Goal: Transaction & Acquisition: Purchase product/service

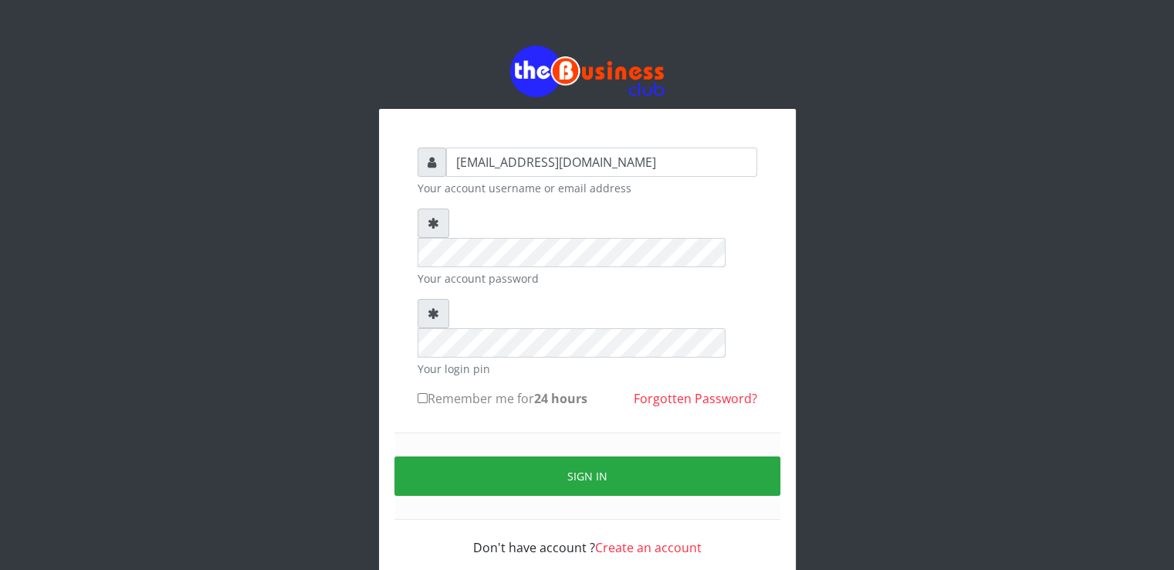
click at [442, 389] on label "Remember me for 24 hours" at bounding box center [503, 398] width 170 height 19
click at [428, 393] on input "Remember me for 24 hours" at bounding box center [423, 398] width 10 height 10
checkbox input "true"
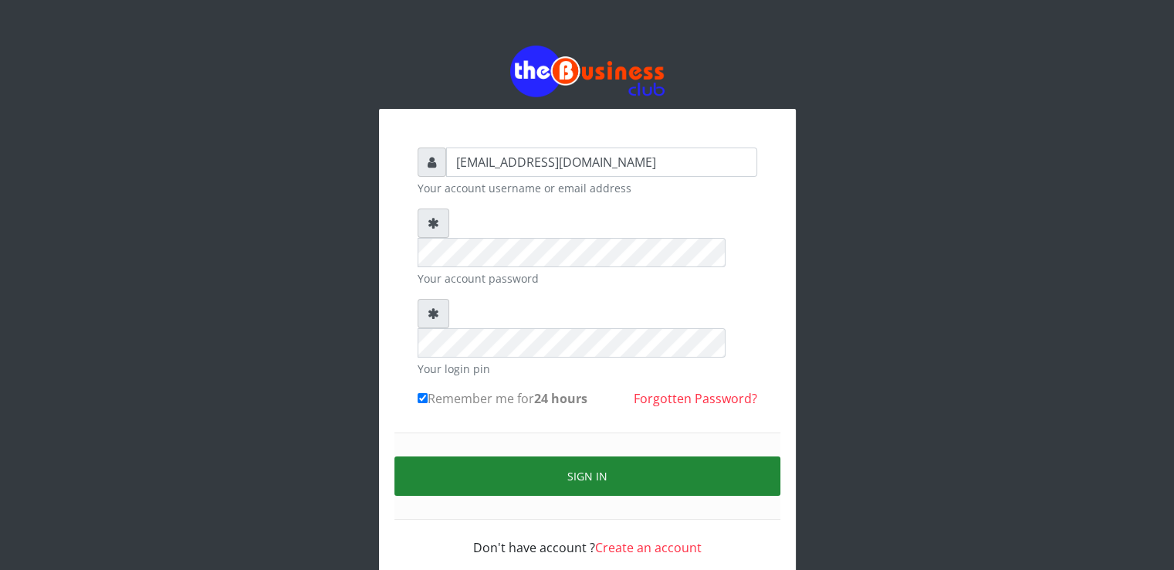
click at [402, 456] on button "Sign in" at bounding box center [588, 475] width 386 height 39
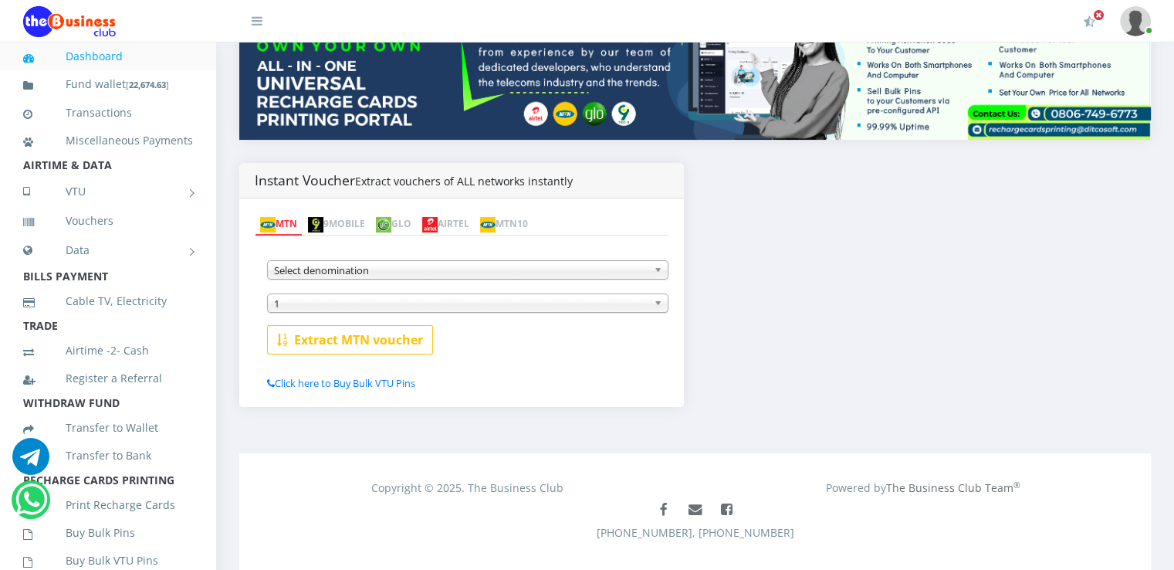
scroll to position [262, 0]
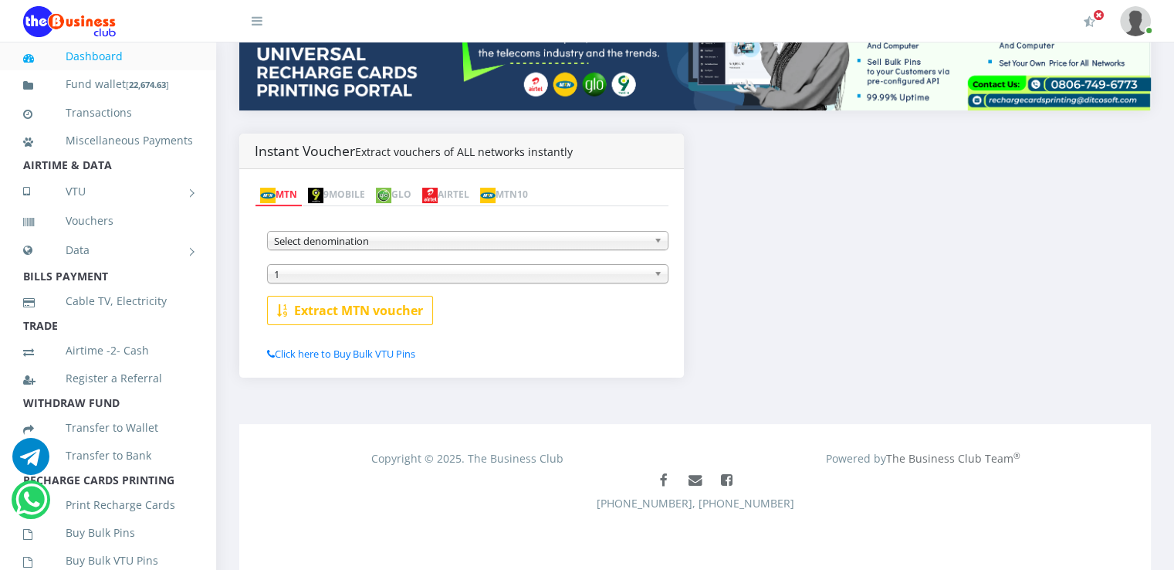
click at [476, 239] on span "Select denomination" at bounding box center [461, 241] width 374 height 19
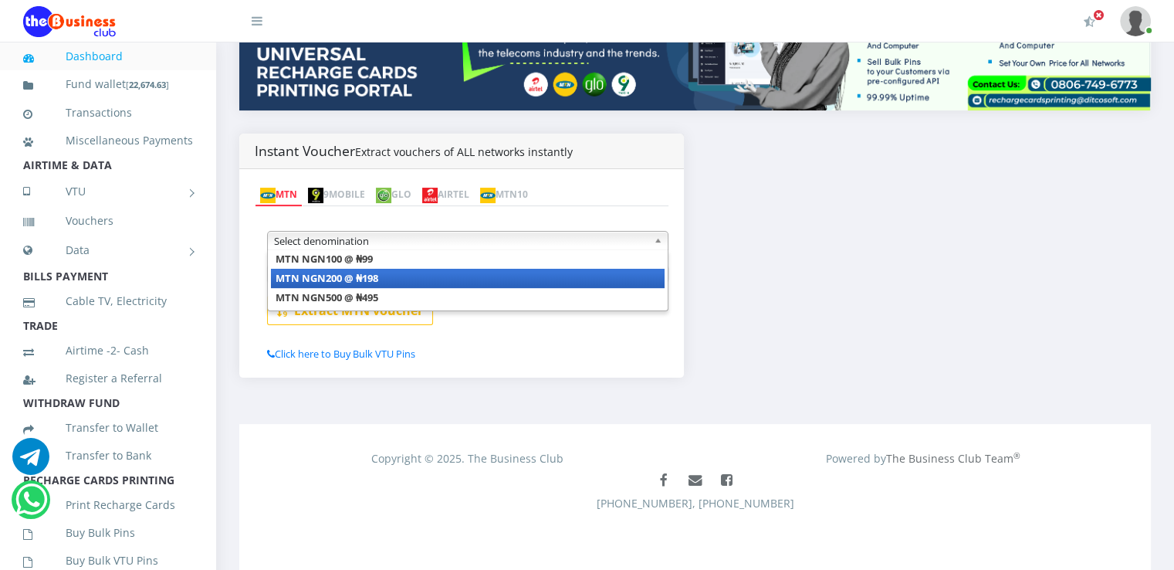
click at [423, 281] on li "MTN NGN200 @ ₦198" at bounding box center [468, 278] width 394 height 19
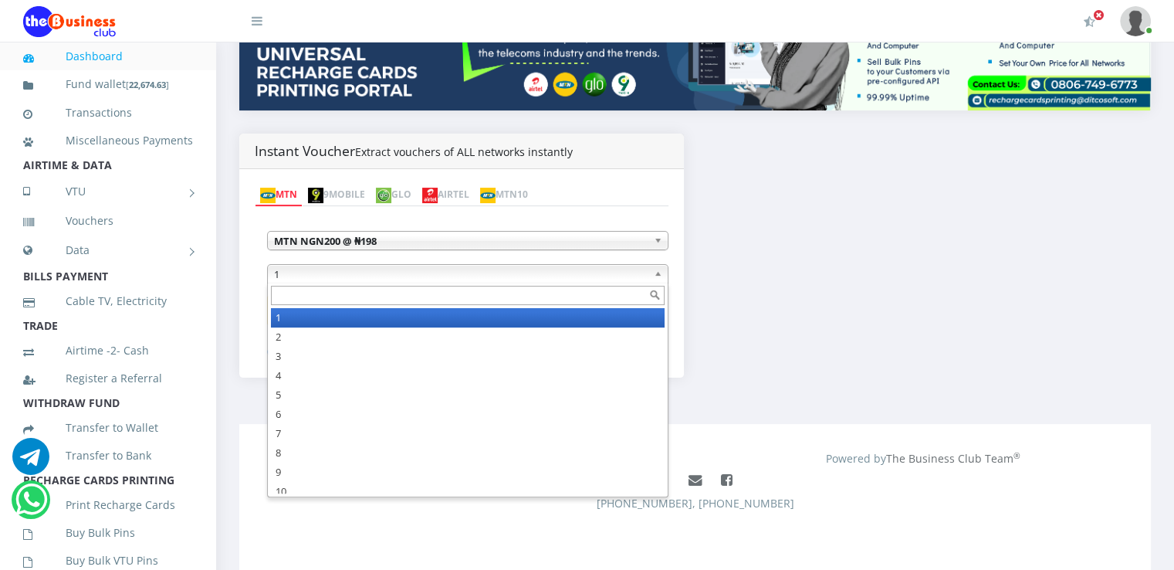
click at [414, 275] on span "1" at bounding box center [461, 274] width 374 height 19
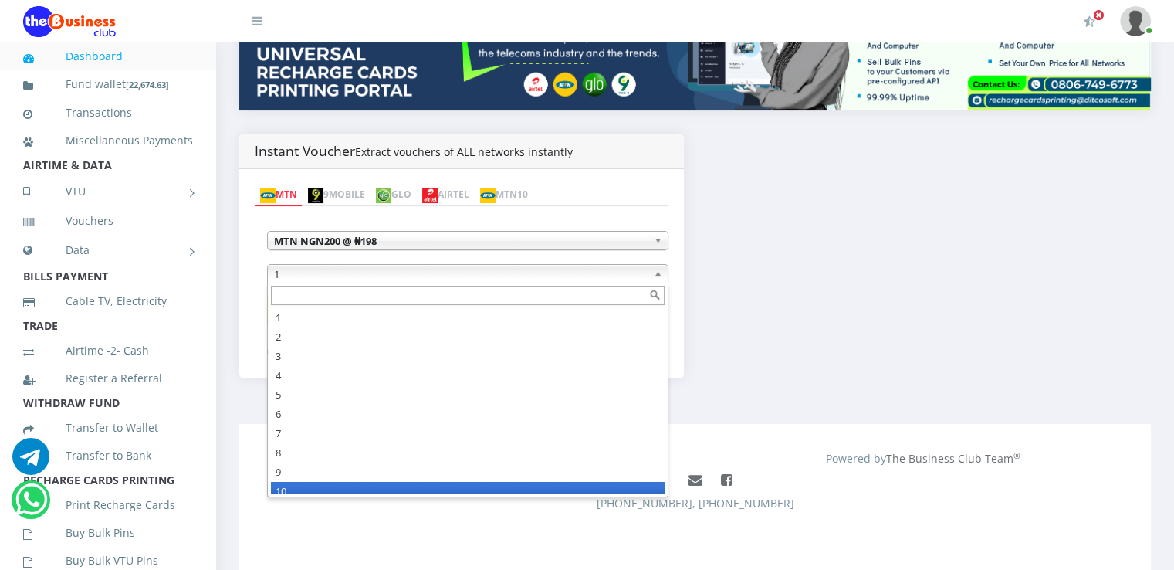
scroll to position [8, 0]
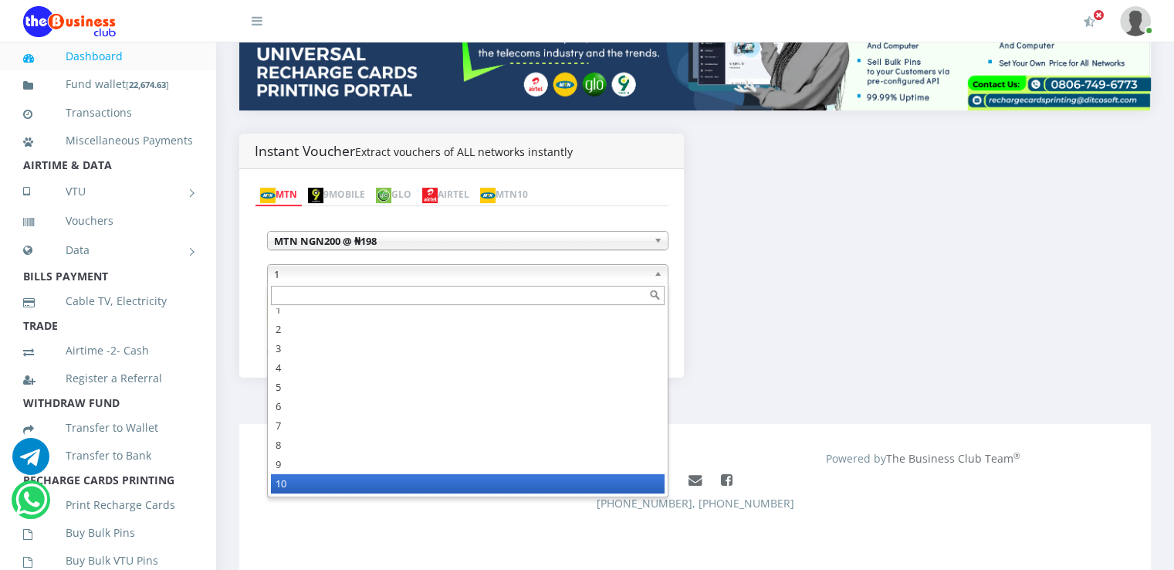
click at [358, 489] on li "10" at bounding box center [468, 483] width 394 height 19
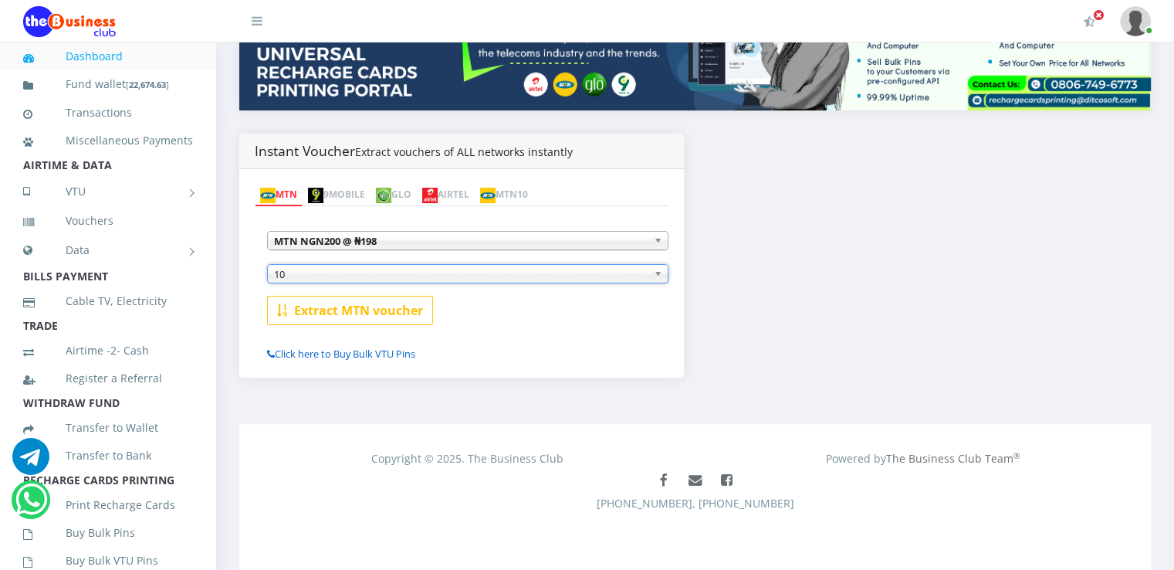
click at [358, 350] on link "Click here to Buy Bulk VTU Pins" at bounding box center [341, 354] width 148 height 14
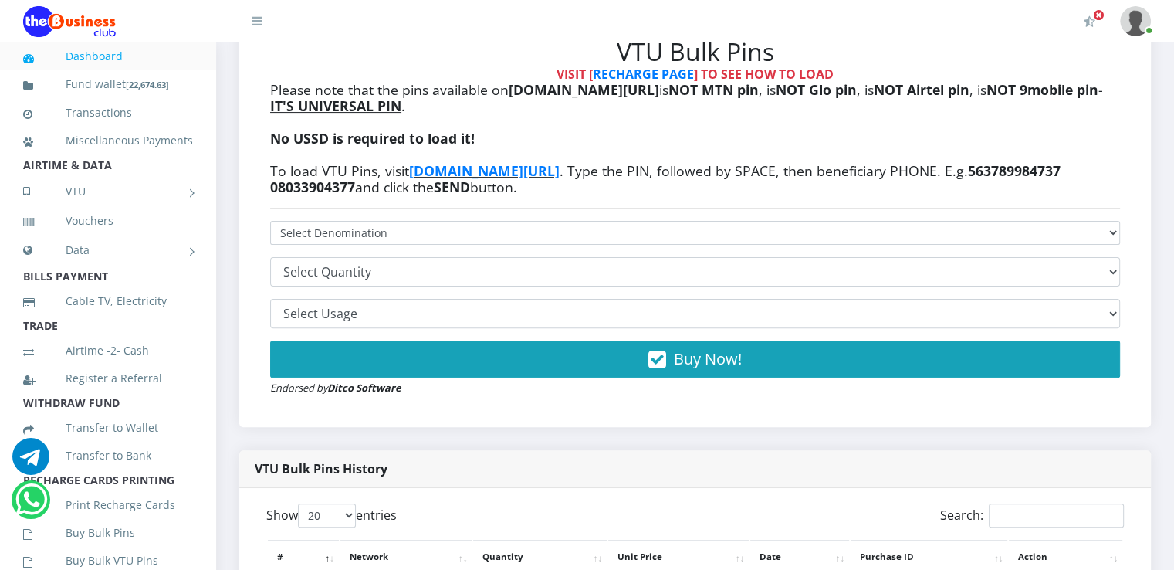
scroll to position [473, 0]
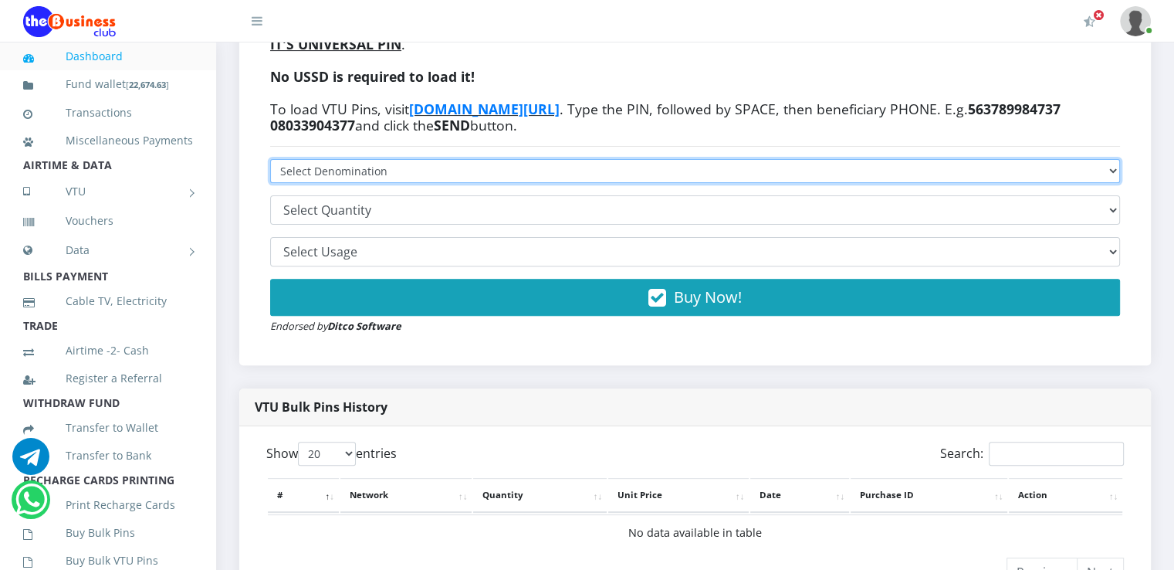
click at [670, 181] on select "VTU PIN N50 - ₦48.25 VTU PIN N100 - ₦96.50 VTU PIN N200 - ₦193.00 VTU PIN N400 …" at bounding box center [695, 171] width 850 height 24
click at [663, 183] on select "VTU PIN N50 - ₦48.25 VTU PIN N100 - ₦96.50 VTU PIN N200 - ₦193.00 VTU PIN N400 …" at bounding box center [695, 171] width 850 height 24
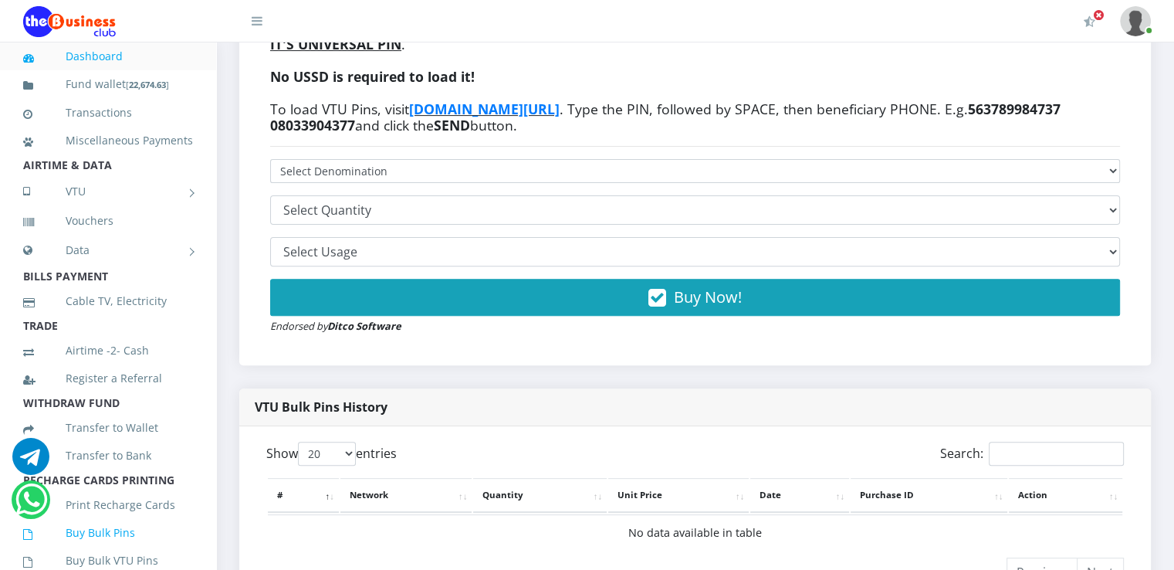
click at [107, 544] on link "Buy Bulk Pins" at bounding box center [108, 533] width 170 height 36
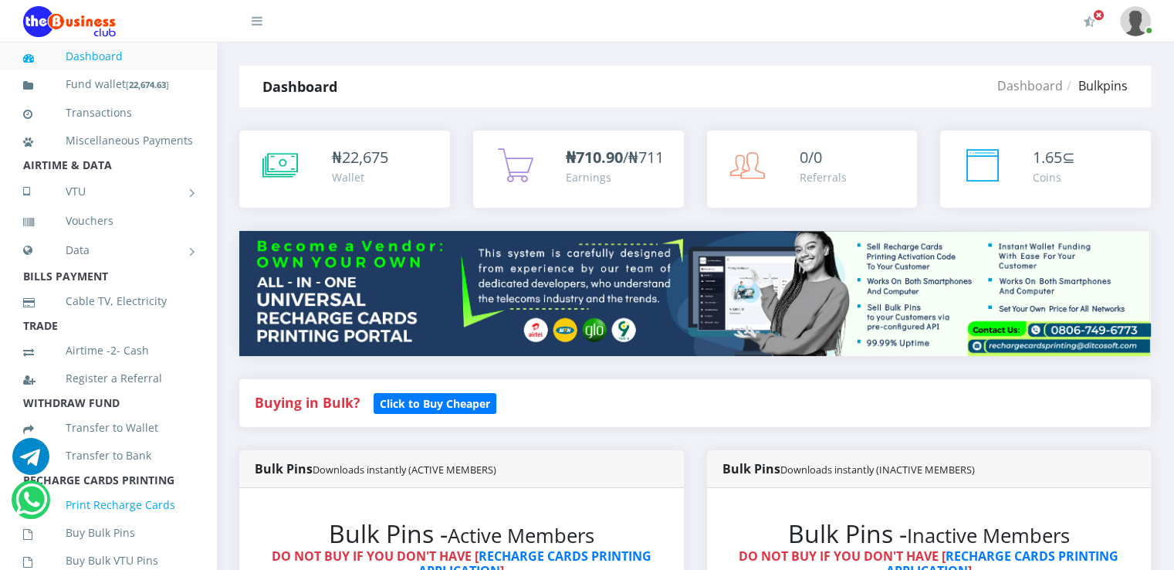
click at [113, 523] on link "Print Recharge Cards" at bounding box center [108, 505] width 170 height 36
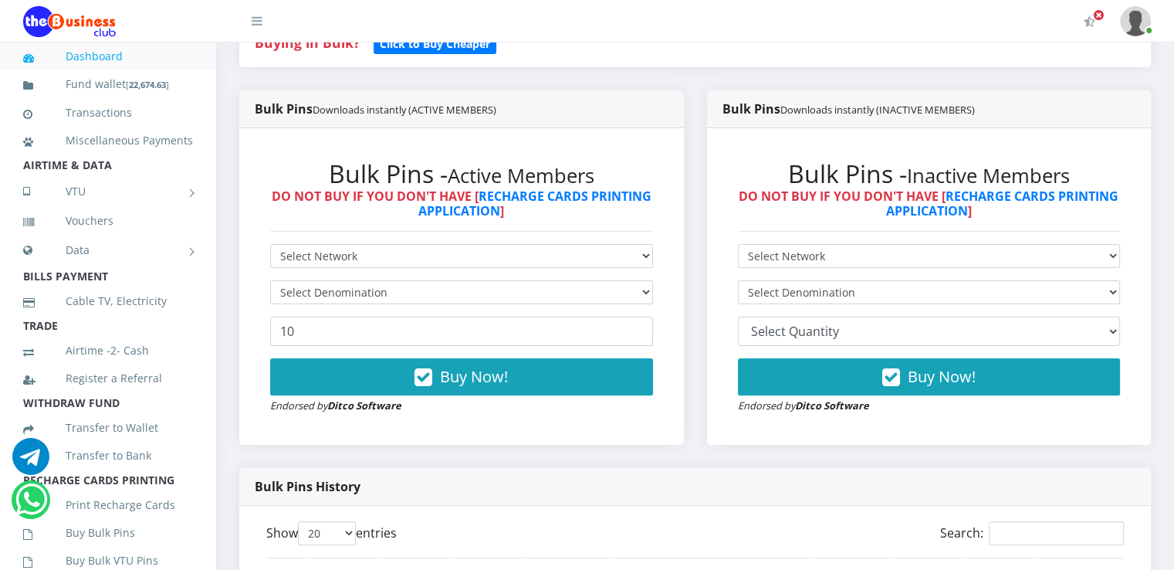
scroll to position [391, 0]
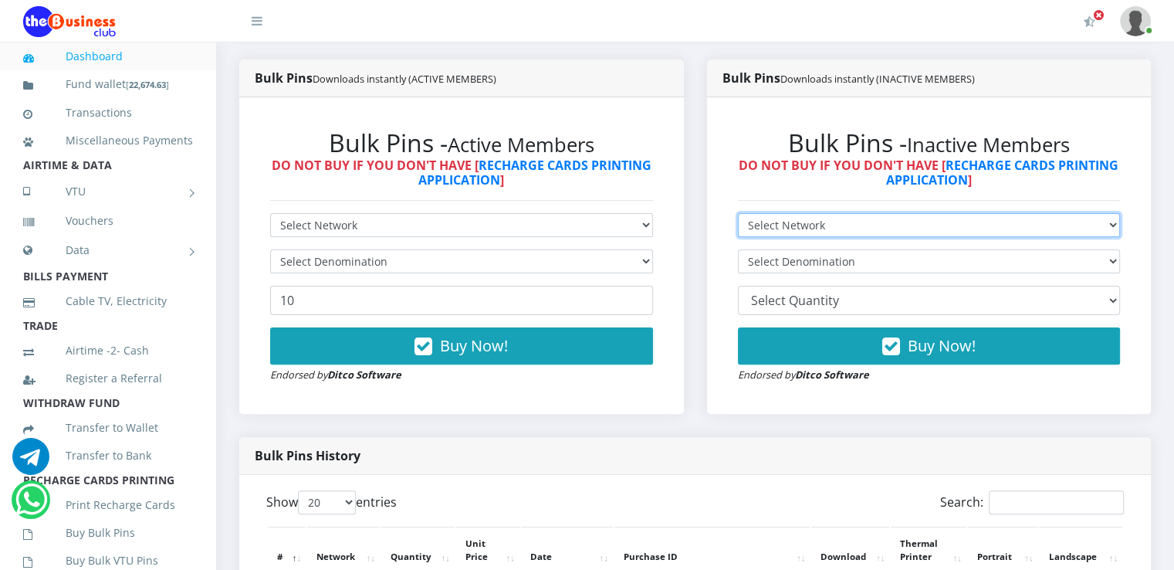
click at [825, 237] on select "Select Network MTN Globacom 9Mobile Airtel" at bounding box center [929, 225] width 383 height 24
select select "MTN"
click at [738, 230] on select "Select Network MTN Globacom 9Mobile Airtel" at bounding box center [929, 225] width 383 height 24
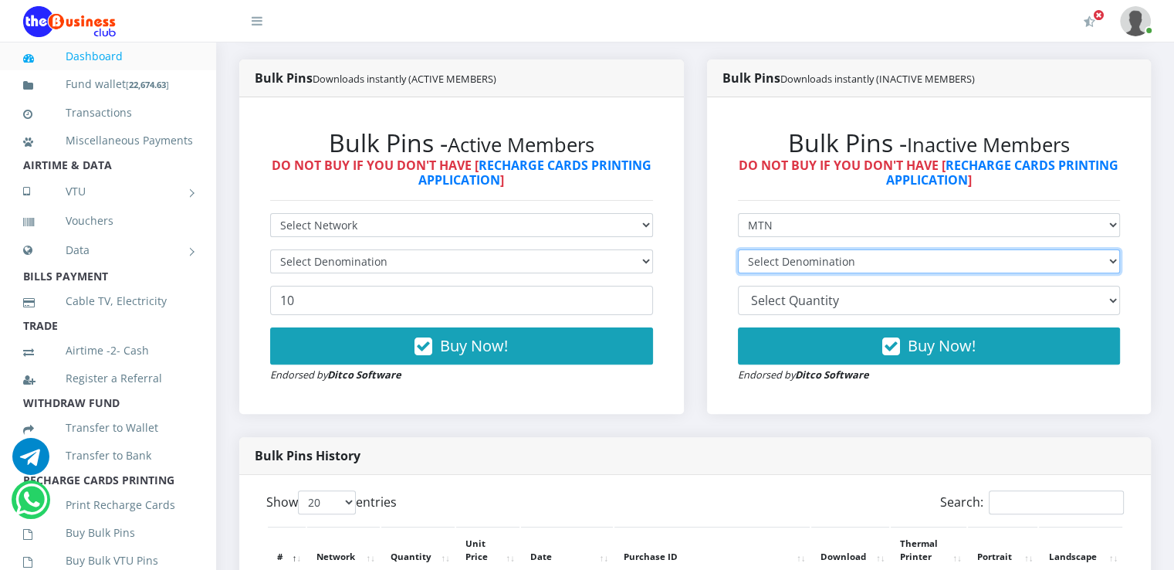
click at [814, 273] on select "Select Denomination MTN NGN100 - ₦97.30 MTN NGN200 - ₦194.60 MTN NGN400 - ₦389.…" at bounding box center [929, 261] width 383 height 24
select select "194.6-200"
click at [738, 266] on select "Select Denomination MTN NGN100 - ₦97.30 MTN NGN200 - ₦194.60 MTN NGN400 - ₦389.…" at bounding box center [929, 261] width 383 height 24
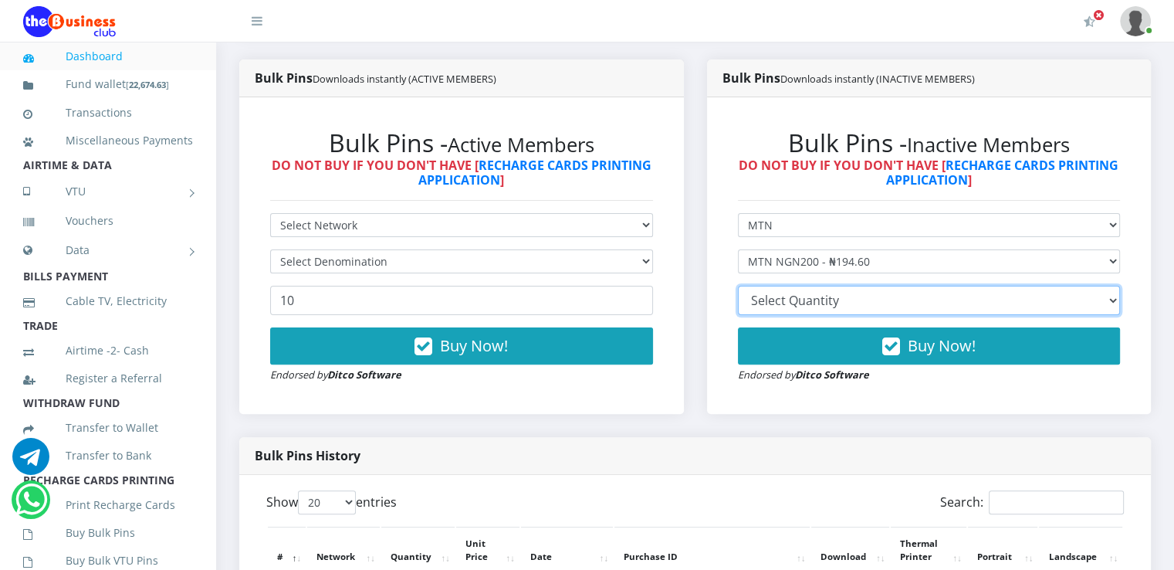
click at [816, 307] on select "10 20 30 40 44 (Online Printing, Portrait) 60 (Online Printing, Landscape) 70 (…" at bounding box center [929, 300] width 383 height 29
select select "10"
click at [738, 303] on select "10 20 30 40 44 (Online Printing, Portrait) 60 (Online Printing, Landscape) 70 (…" at bounding box center [929, 300] width 383 height 29
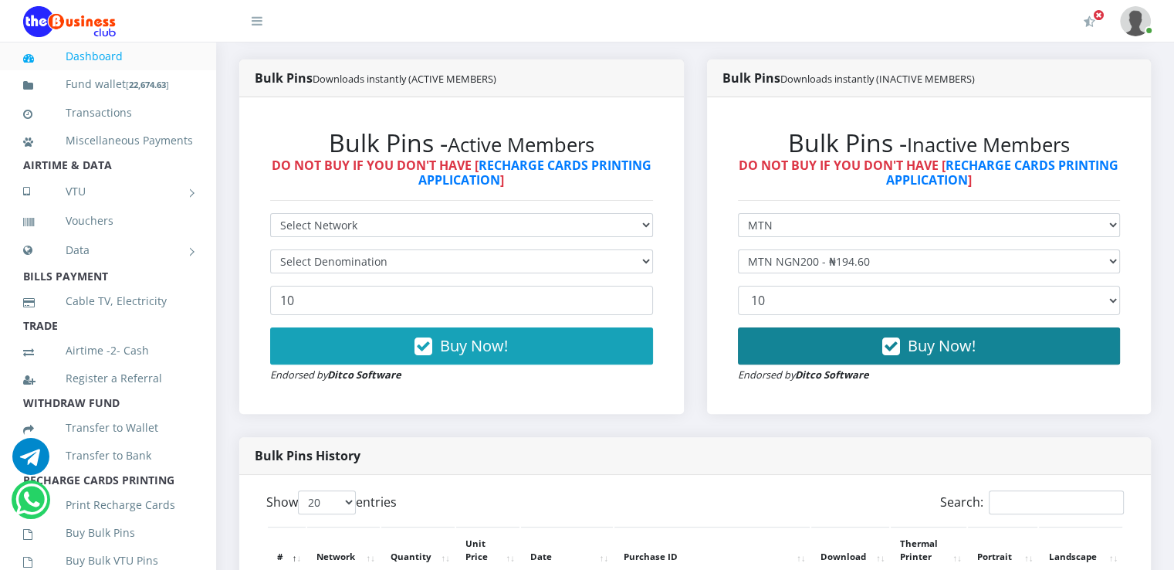
click at [808, 351] on button "Buy Now!" at bounding box center [929, 345] width 383 height 37
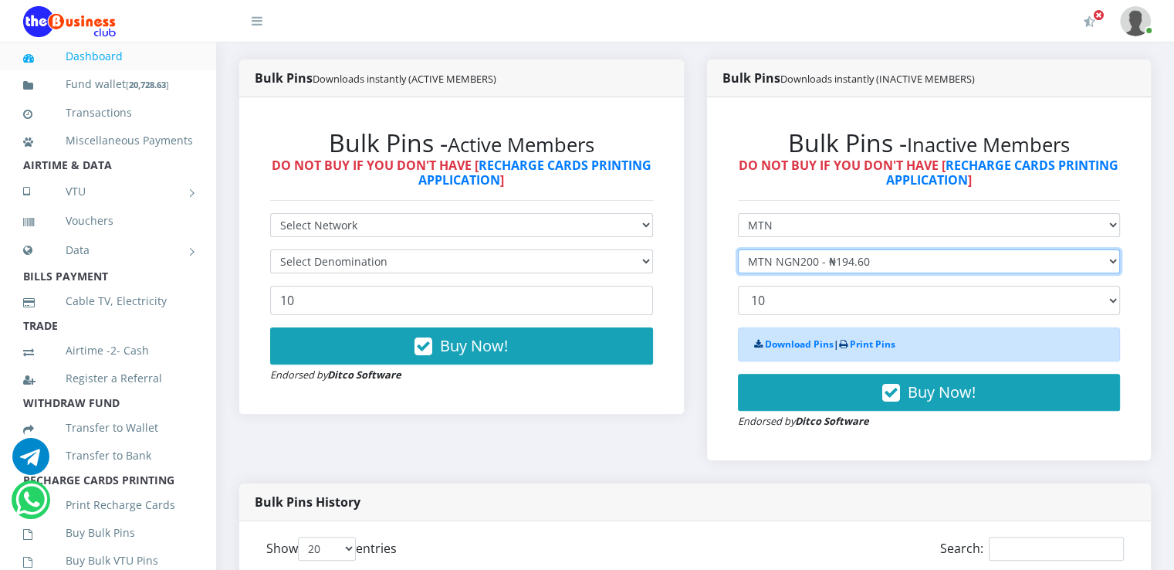
click at [812, 273] on select "Select Denomination MTN NGN100 - ₦97.30 MTN NGN200 - ₦194.60 MTN NGN400 - ₦389.…" at bounding box center [929, 261] width 383 height 24
click at [738, 266] on select "Select Denomination MTN NGN100 - ₦97.30 MTN NGN200 - ₦194.60 MTN NGN400 - ₦389.…" at bounding box center [929, 261] width 383 height 24
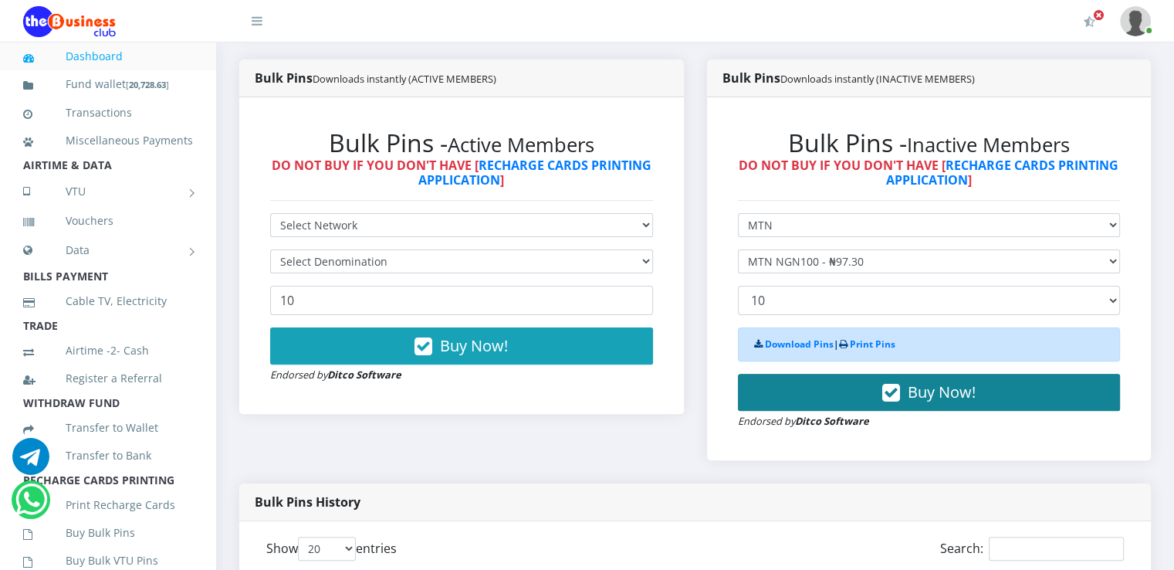
click at [791, 402] on button "Buy Now!" at bounding box center [929, 392] width 383 height 37
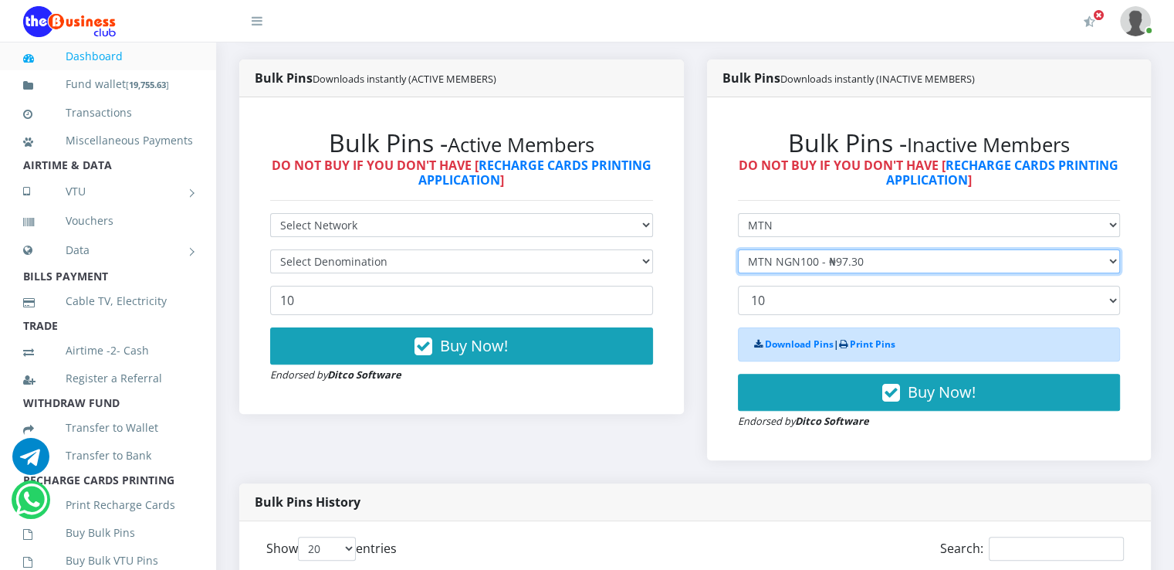
click at [757, 269] on select "Select Denomination MTN NGN100 - ₦97.30 MTN NGN200 - ₦194.60 MTN NGN400 - ₦389.…" at bounding box center [929, 261] width 383 height 24
click at [738, 266] on select "Select Denomination MTN NGN100 - ₦97.30 MTN NGN200 - ₦194.60 MTN NGN400 - ₦389.…" at bounding box center [929, 261] width 383 height 24
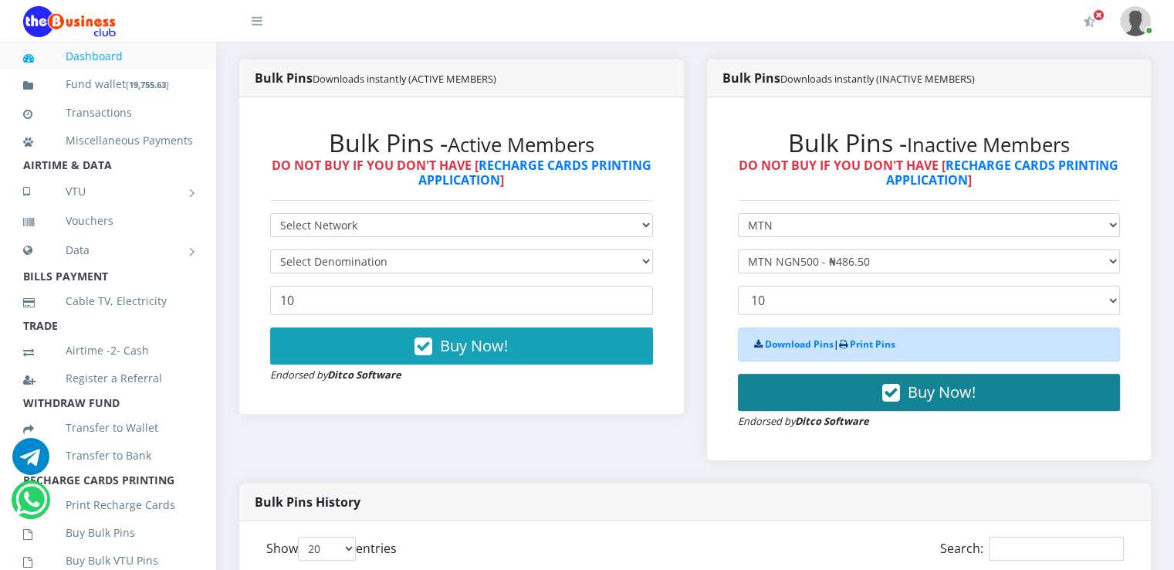
click at [788, 398] on button "Buy Now!" at bounding box center [929, 392] width 383 height 37
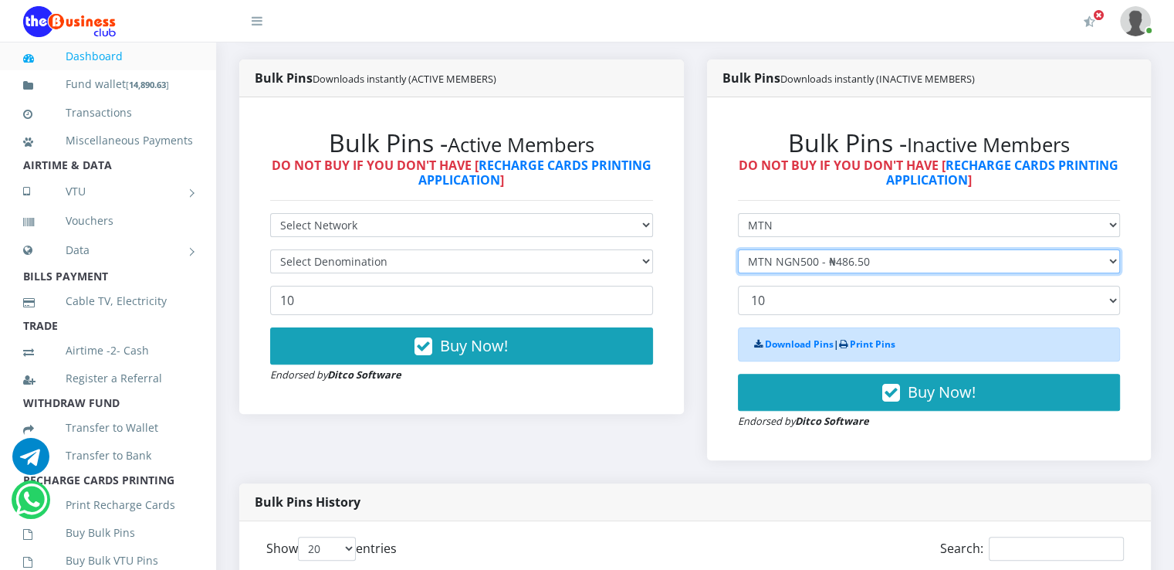
click at [811, 272] on select "Select Denomination MTN NGN100 - ₦97.30 MTN NGN200 - ₦194.60 MTN NGN400 - ₦389.…" at bounding box center [929, 261] width 383 height 24
click at [738, 266] on select "Select Denomination MTN NGN100 - ₦97.30 MTN NGN200 - ₦194.60 MTN NGN400 - ₦389.…" at bounding box center [929, 261] width 383 height 24
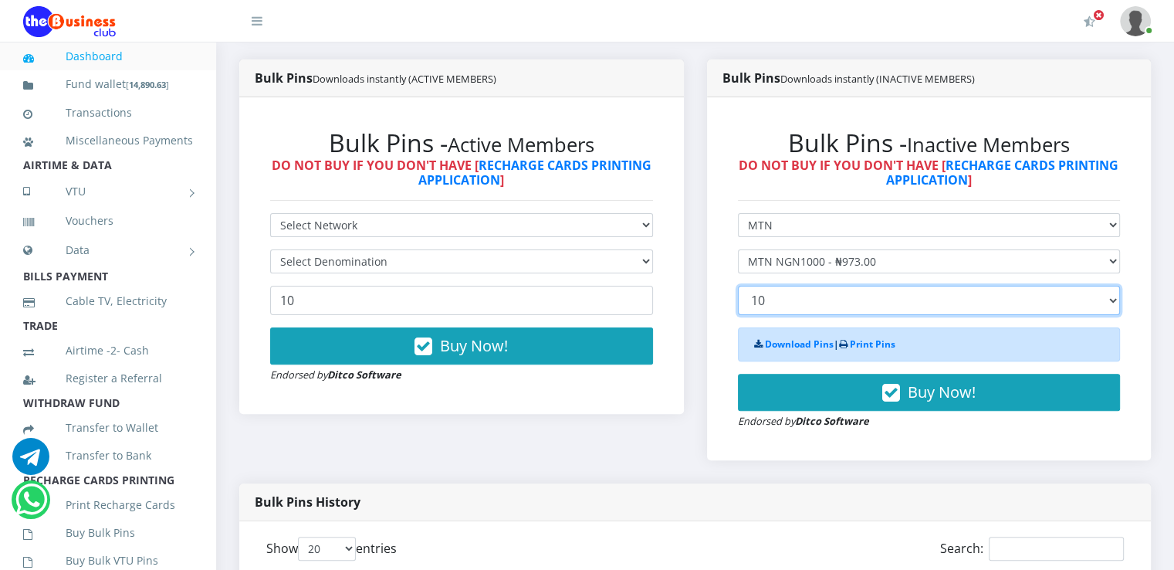
click at [824, 312] on select "10 20 30 40 44 (Online Printing, Portrait) 60 (Online Printing, Landscape) 70 (…" at bounding box center [929, 300] width 383 height 29
click at [819, 315] on select "10 20 30 40 44 (Online Printing, Portrait) 60 (Online Printing, Landscape) 70 (…" at bounding box center [929, 300] width 383 height 29
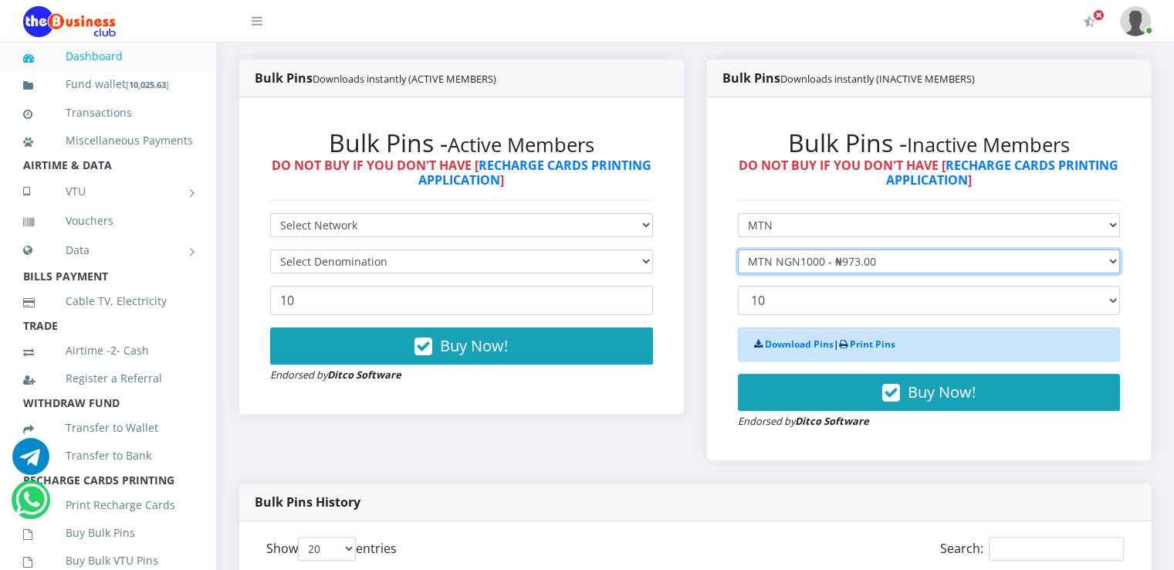
click at [807, 273] on select "Select Denomination MTN NGN100 - ₦97.30 MTN NGN200 - ₦194.60 MTN NGN400 - ₦389.…" at bounding box center [929, 261] width 383 height 24
click at [738, 266] on select "Select Denomination MTN NGN100 - ₦97.30 MTN NGN200 - ₦194.60 MTN NGN400 - ₦389.…" at bounding box center [929, 261] width 383 height 24
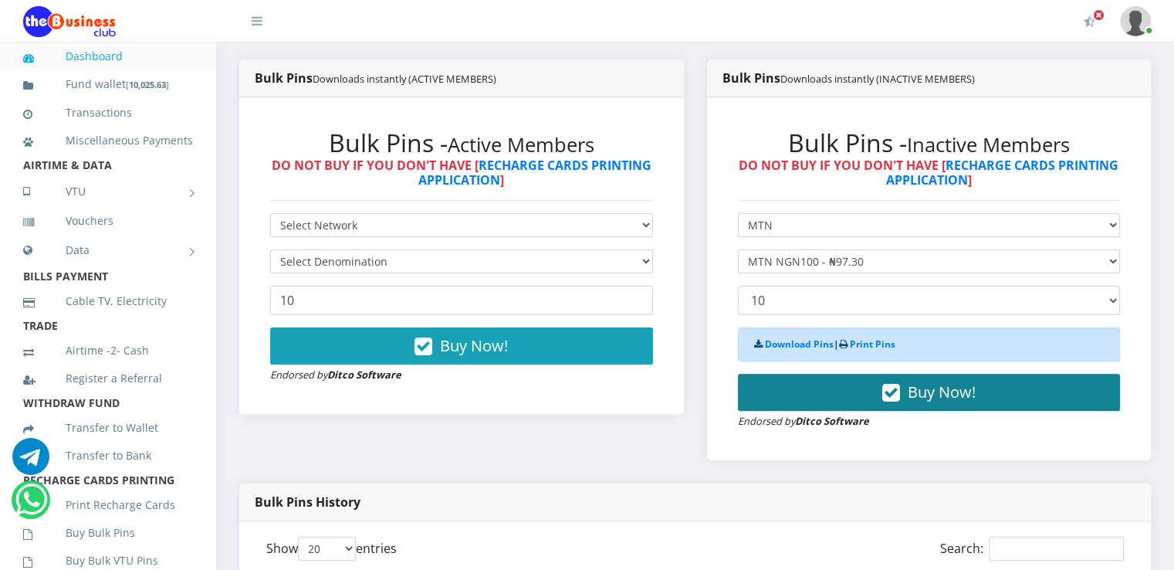
click at [806, 402] on button "Buy Now!" at bounding box center [929, 392] width 383 height 37
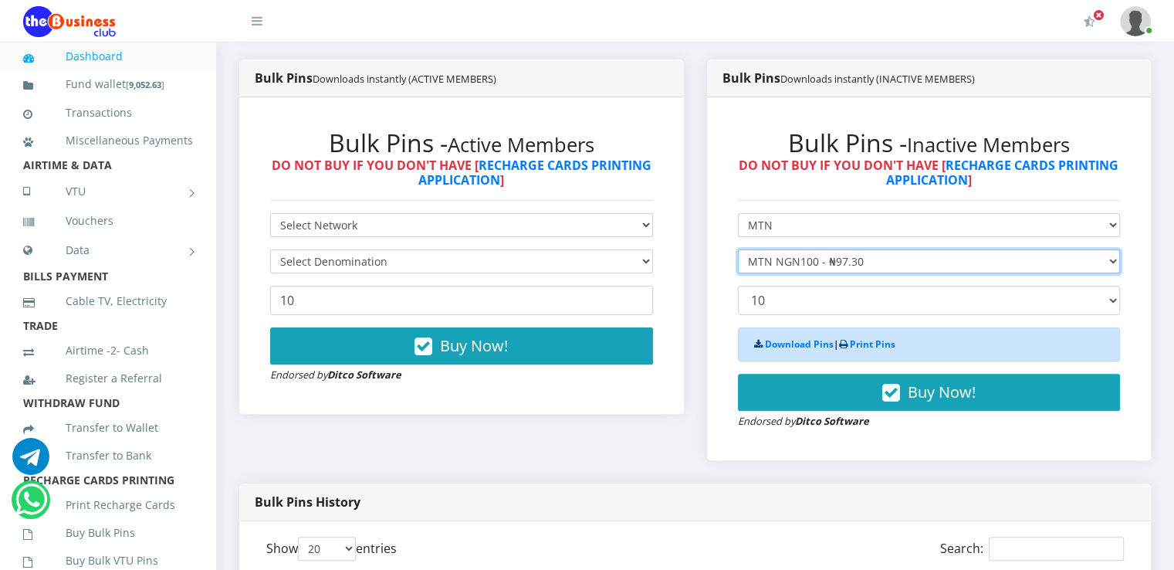
click at [845, 273] on select "Select Denomination MTN NGN100 - ₦97.30 MTN NGN200 - ₦194.60 MTN NGN400 - ₦389.…" at bounding box center [929, 261] width 383 height 24
select select "194.6-200"
click at [738, 266] on select "Select Denomination MTN NGN100 - ₦97.30 MTN NGN200 - ₦194.60 MTN NGN400 - ₦389.…" at bounding box center [929, 261] width 383 height 24
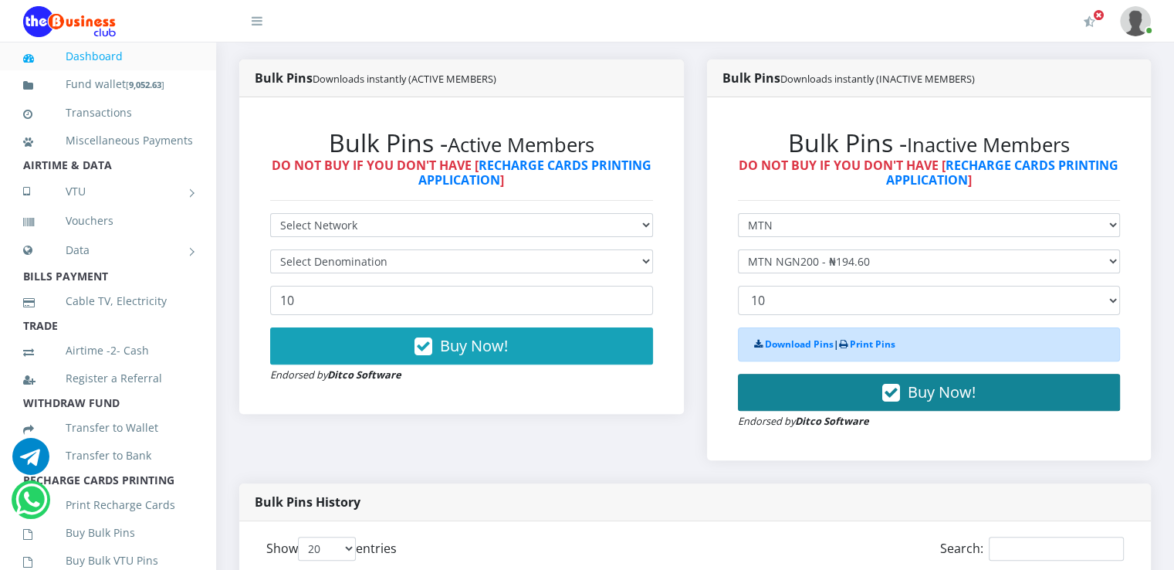
click at [788, 398] on button "Buy Now!" at bounding box center [929, 392] width 383 height 37
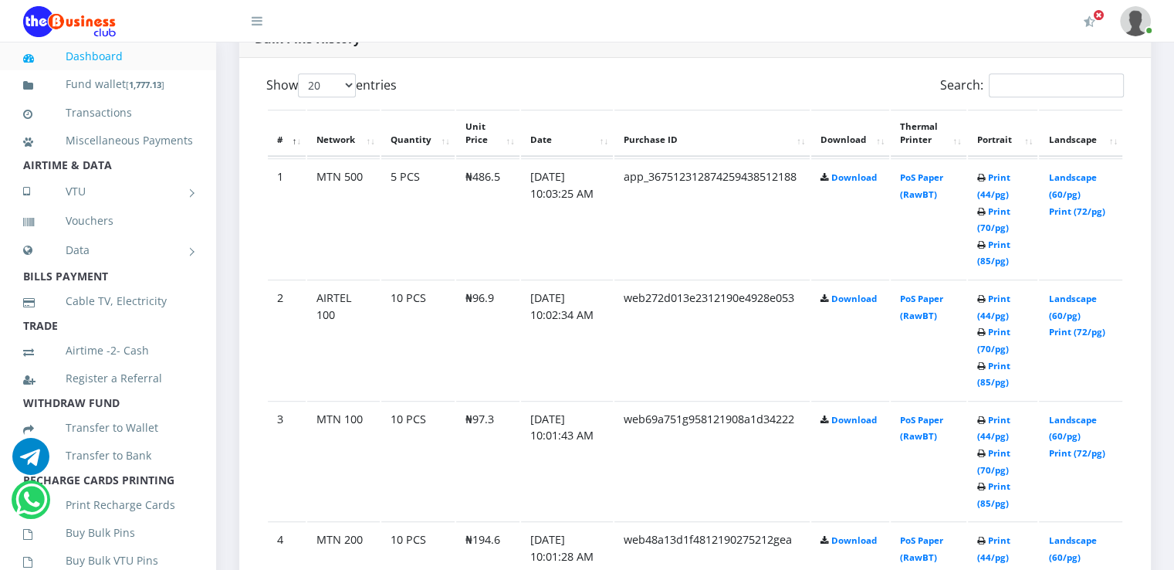
scroll to position [823, 0]
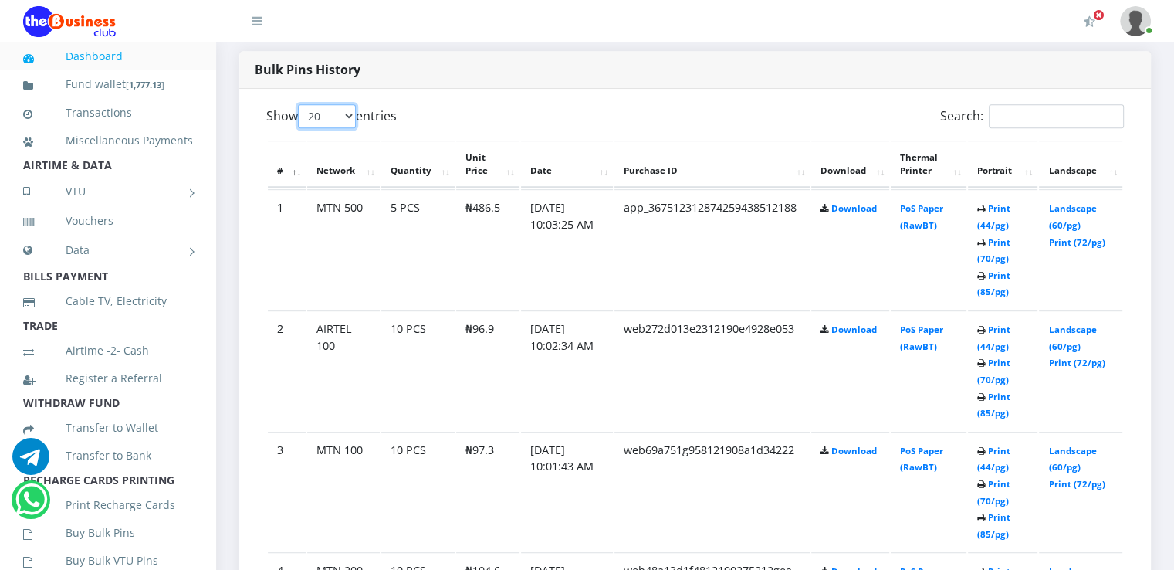
click at [349, 125] on select "20 50 100 All" at bounding box center [327, 116] width 58 height 24
select select "-1"
click at [300, 120] on select "20 50 100 All" at bounding box center [327, 116] width 58 height 24
click at [101, 551] on link "Buy Bulk Pins" at bounding box center [108, 533] width 170 height 36
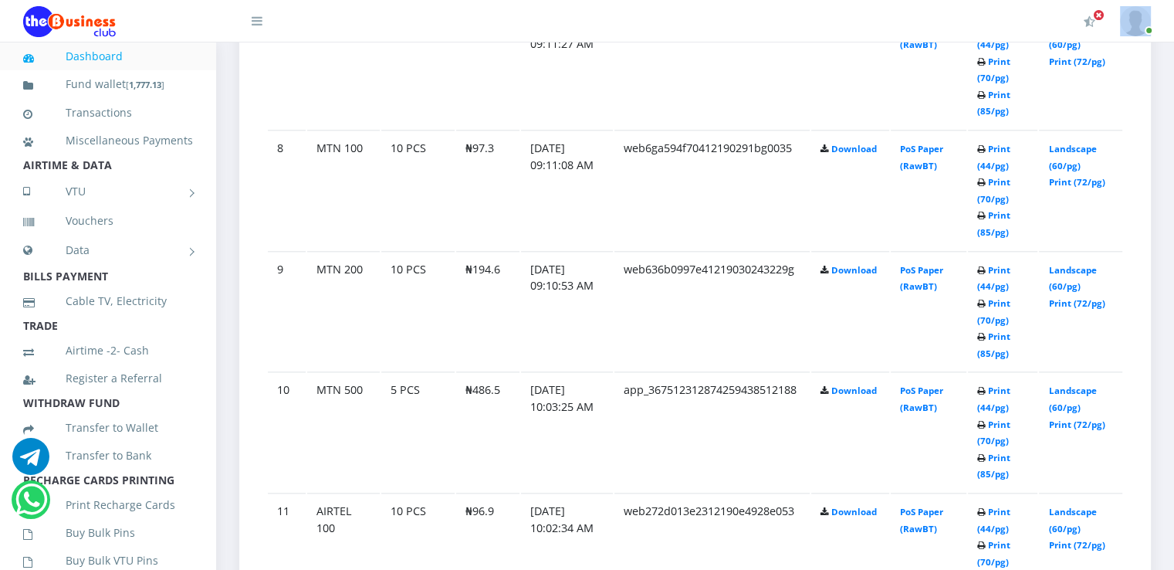
scroll to position [1699, 0]
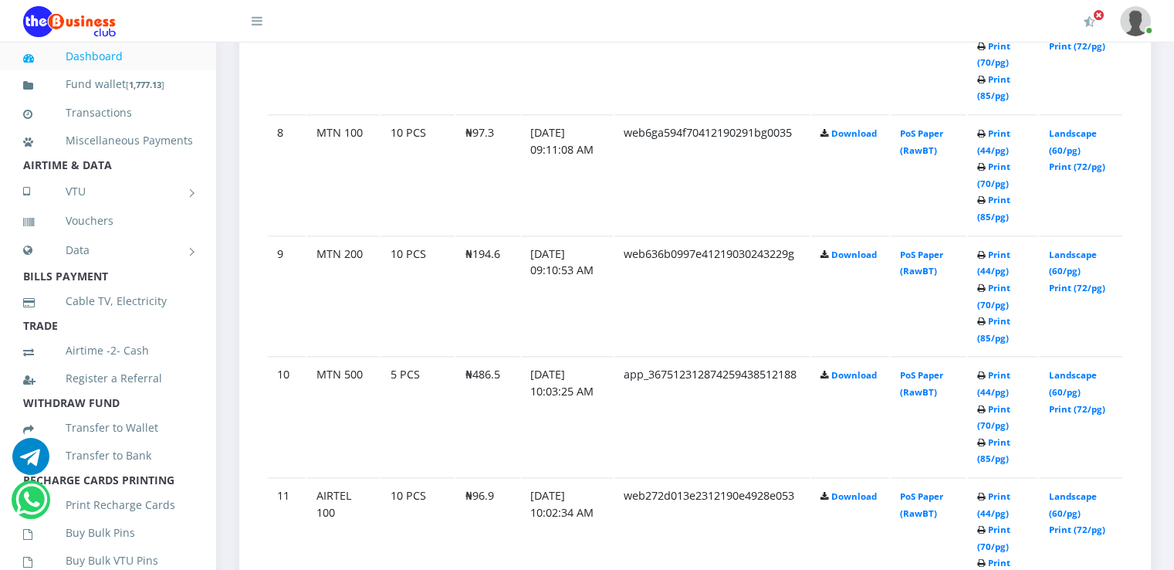
click at [1011, 285] on td "Print (44/pg) Print (70/pg) Print (85/pg)" at bounding box center [1003, 296] width 70 height 120
click at [1069, 276] on td "Landscape (60/pg) Print (72/pg)" at bounding box center [1080, 296] width 83 height 120
click at [991, 290] on td "Print (44/pg) Print (70/pg) Print (85/pg)" at bounding box center [1003, 296] width 70 height 120
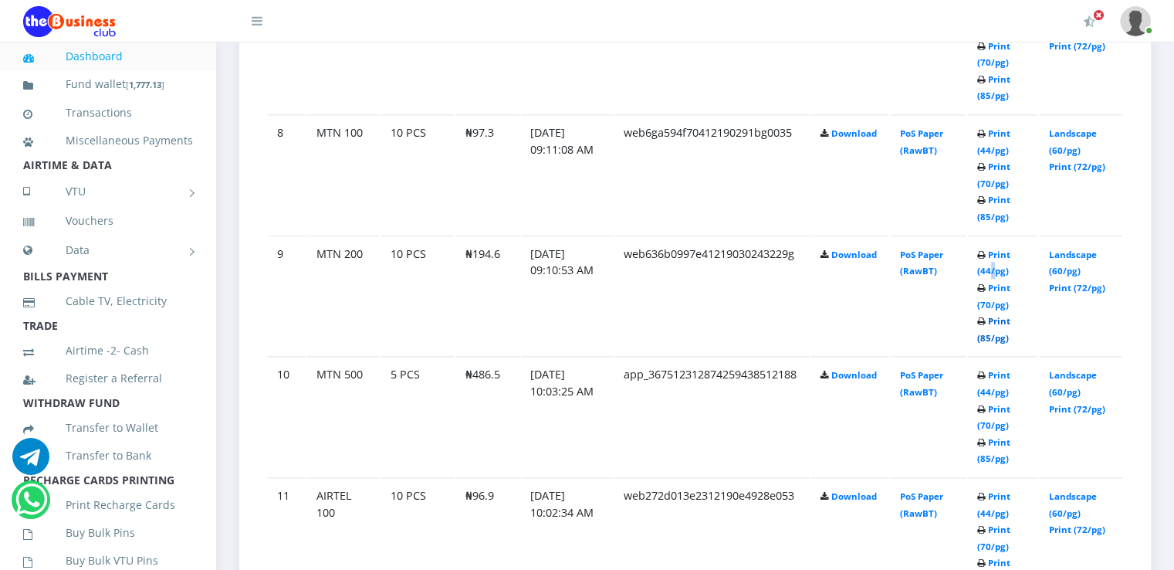
click at [987, 344] on link "Print (85/pg)" at bounding box center [994, 329] width 33 height 29
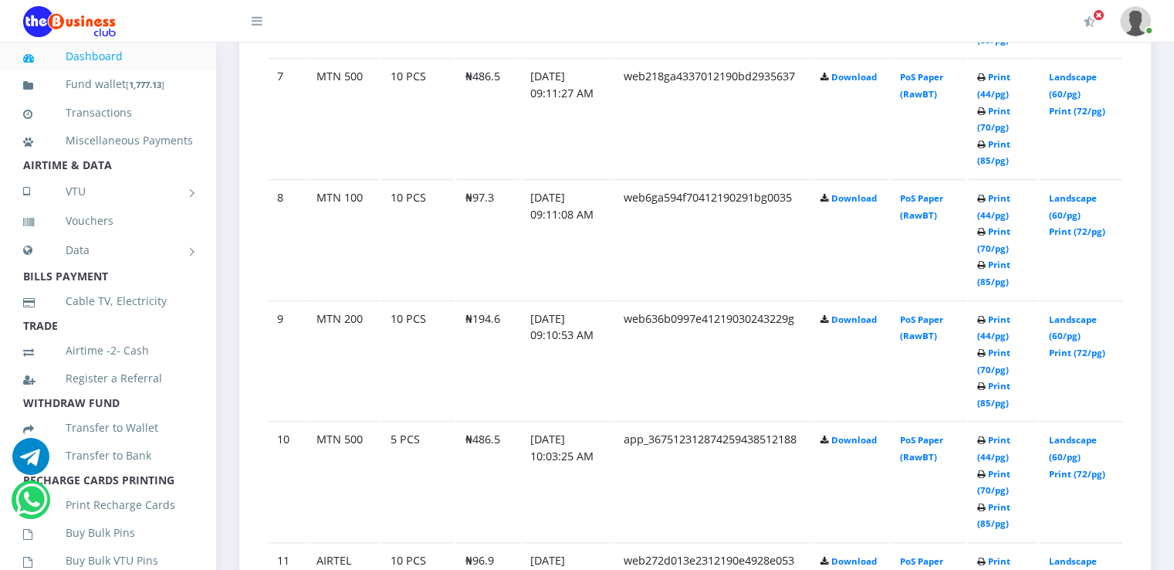
scroll to position [1699, 0]
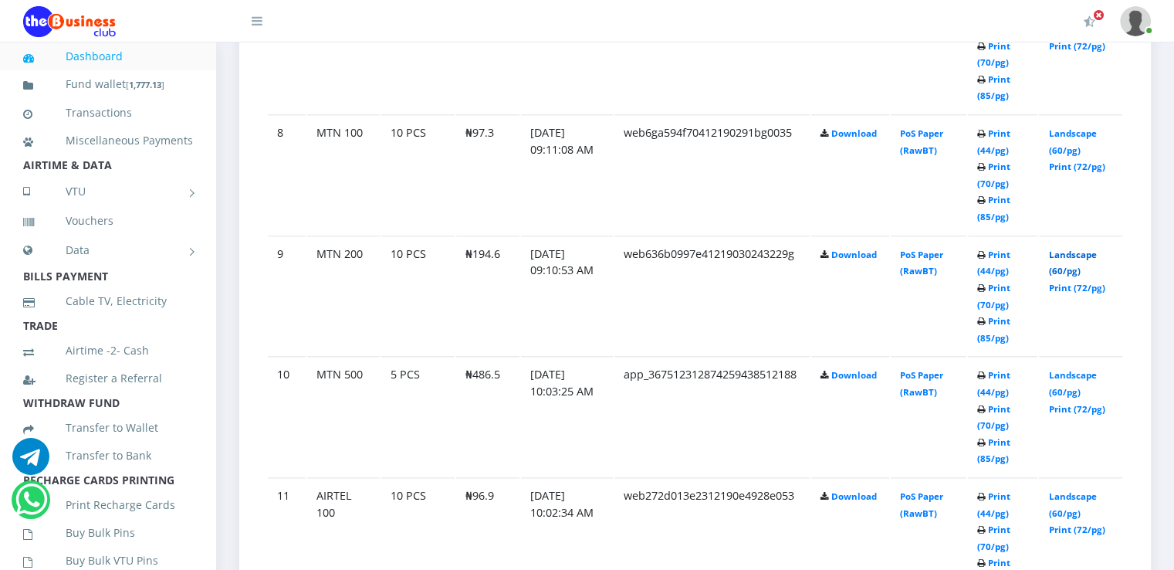
click at [1054, 277] on link "Landscape (60/pg)" at bounding box center [1073, 263] width 48 height 29
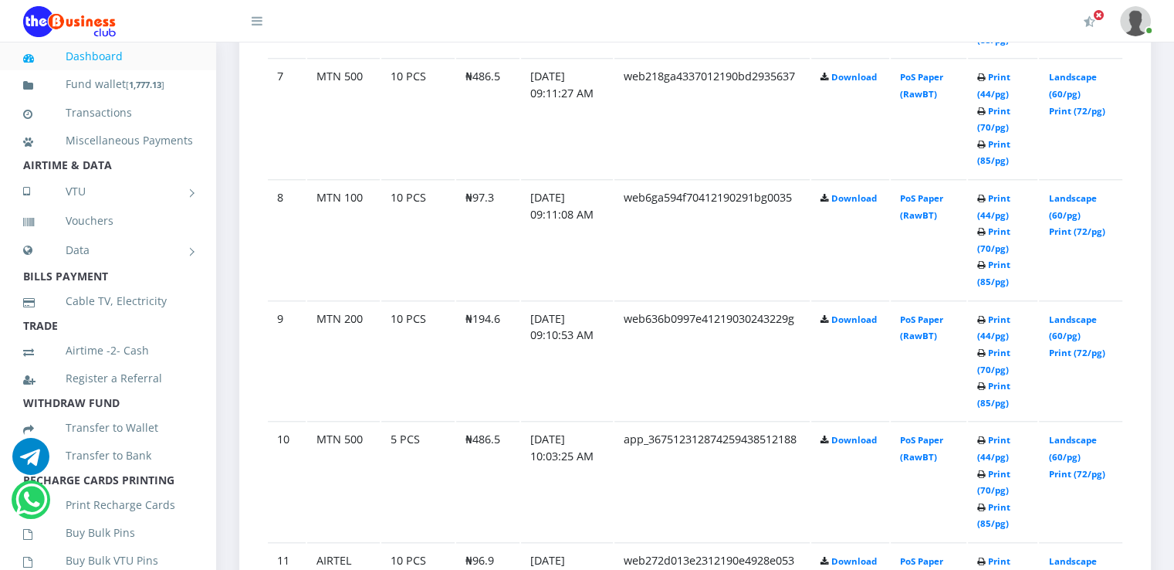
scroll to position [1699, 0]
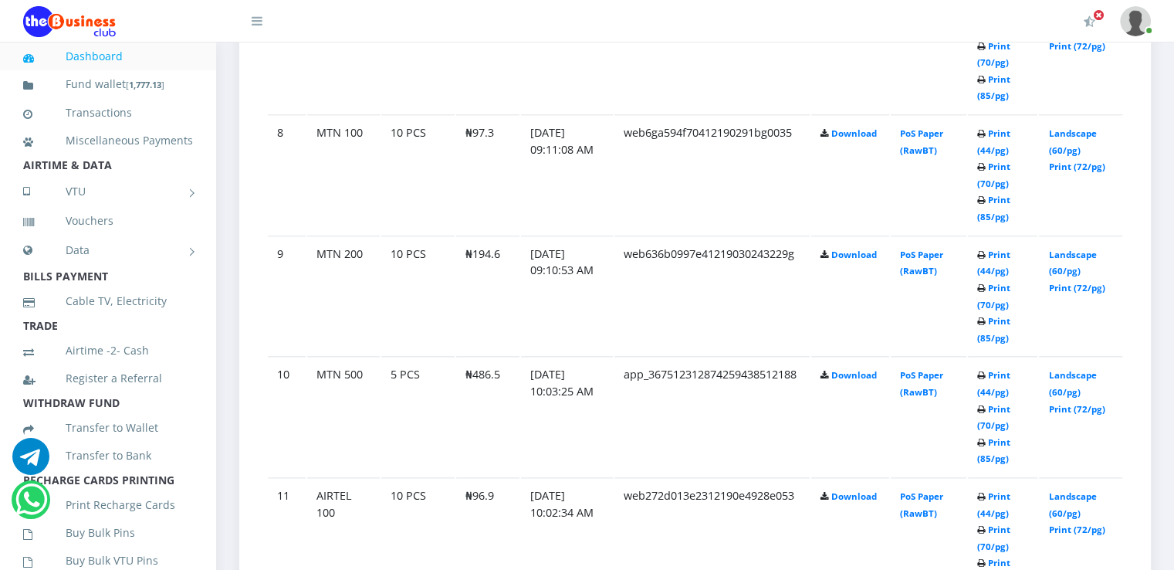
click at [995, 171] on td "Print (44/pg) Print (70/pg) Print (85/pg)" at bounding box center [1003, 174] width 70 height 120
click at [914, 149] on link "PoS Paper (RawBT)" at bounding box center [921, 141] width 43 height 29
click at [913, 270] on link "PoS Paper (RawBT)" at bounding box center [921, 263] width 43 height 29
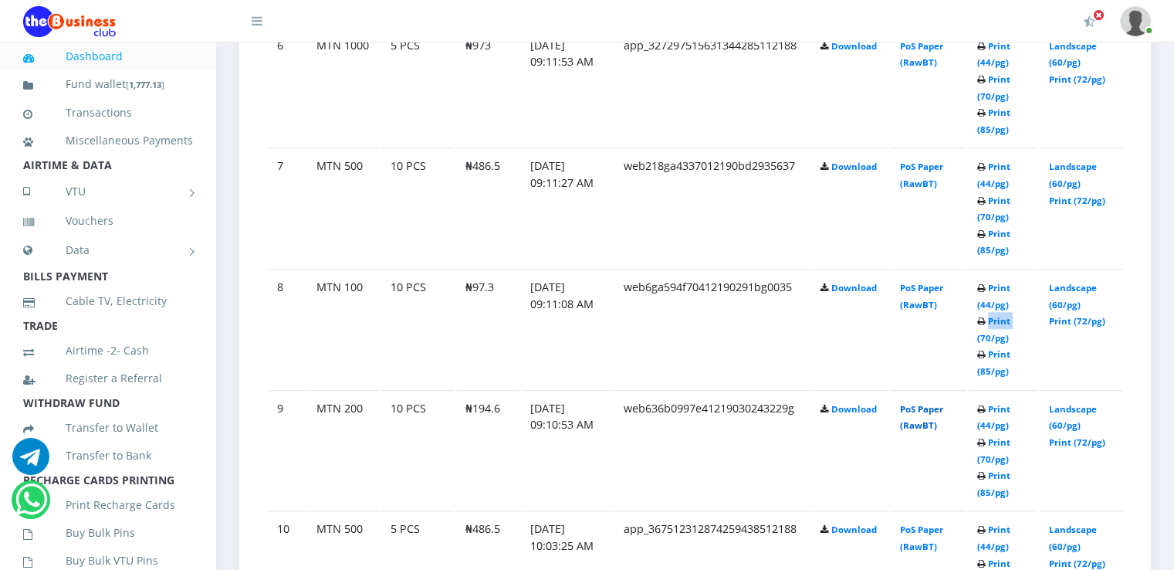
scroll to position [1513, 0]
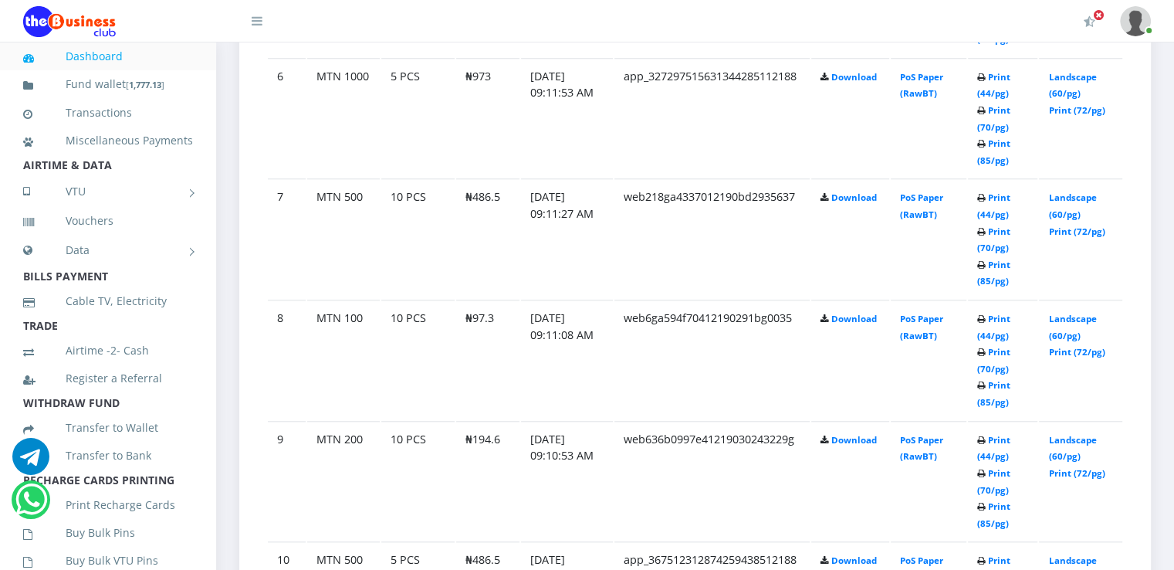
click at [916, 219] on td "PoS Paper (RawBT)" at bounding box center [928, 238] width 75 height 120
click at [923, 205] on link "PoS Paper (RawBT)" at bounding box center [921, 205] width 43 height 29
click at [916, 100] on link "PoS Paper (RawBT)" at bounding box center [921, 85] width 43 height 29
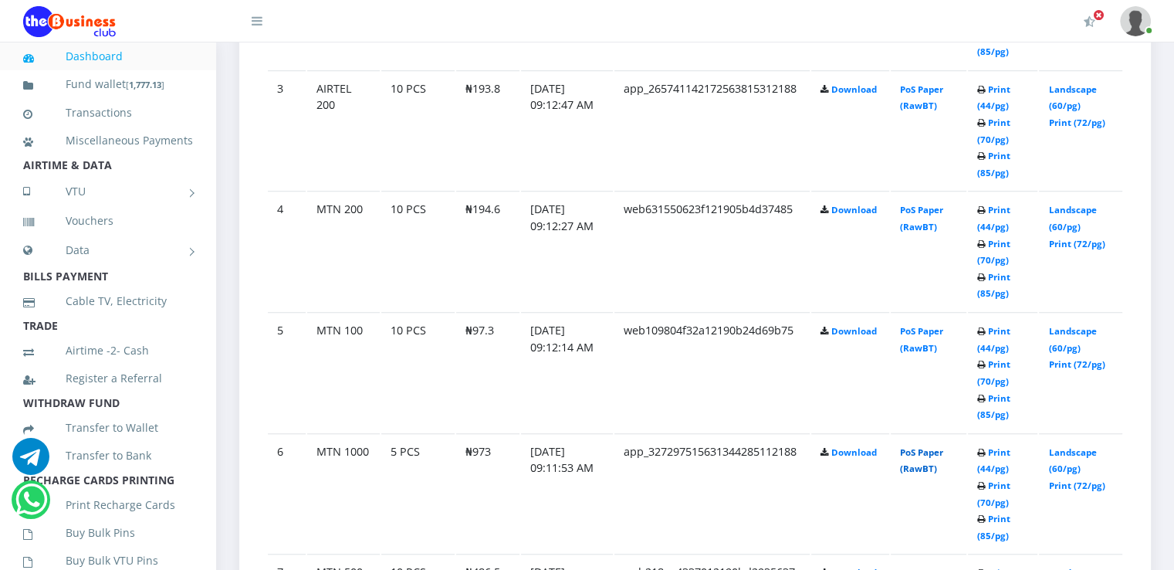
scroll to position [1112, 0]
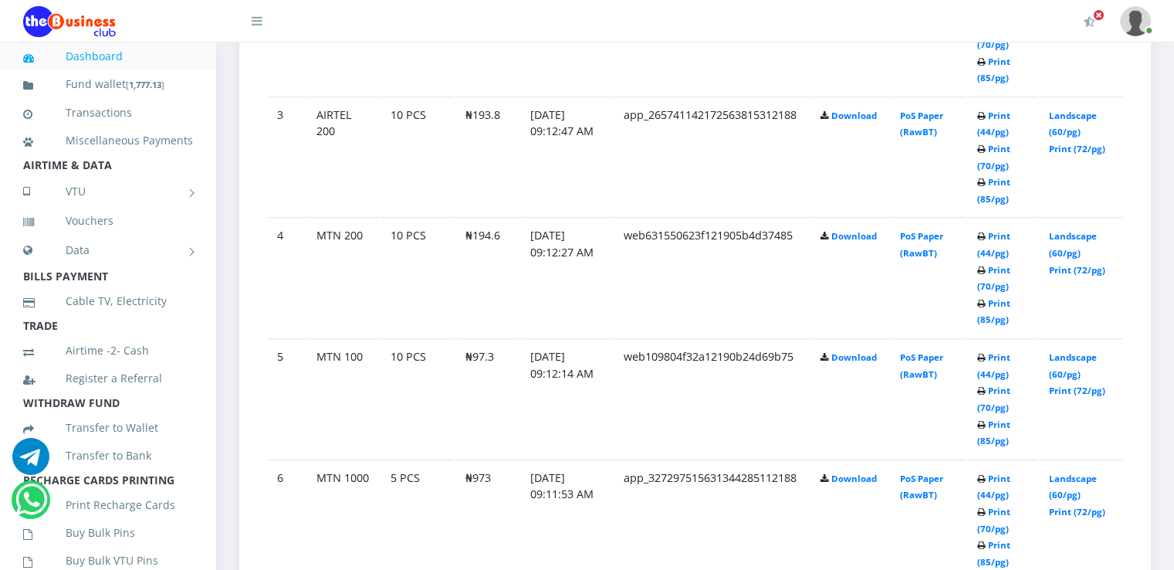
click at [923, 380] on td "PoS Paper (RawBT)" at bounding box center [928, 398] width 75 height 120
click at [917, 372] on link "PoS Paper (RawBT)" at bounding box center [921, 365] width 43 height 29
click at [929, 252] on link "PoS Paper (RawBT)" at bounding box center [921, 244] width 43 height 29
click at [906, 134] on link "PoS Paper (RawBT)" at bounding box center [921, 124] width 43 height 29
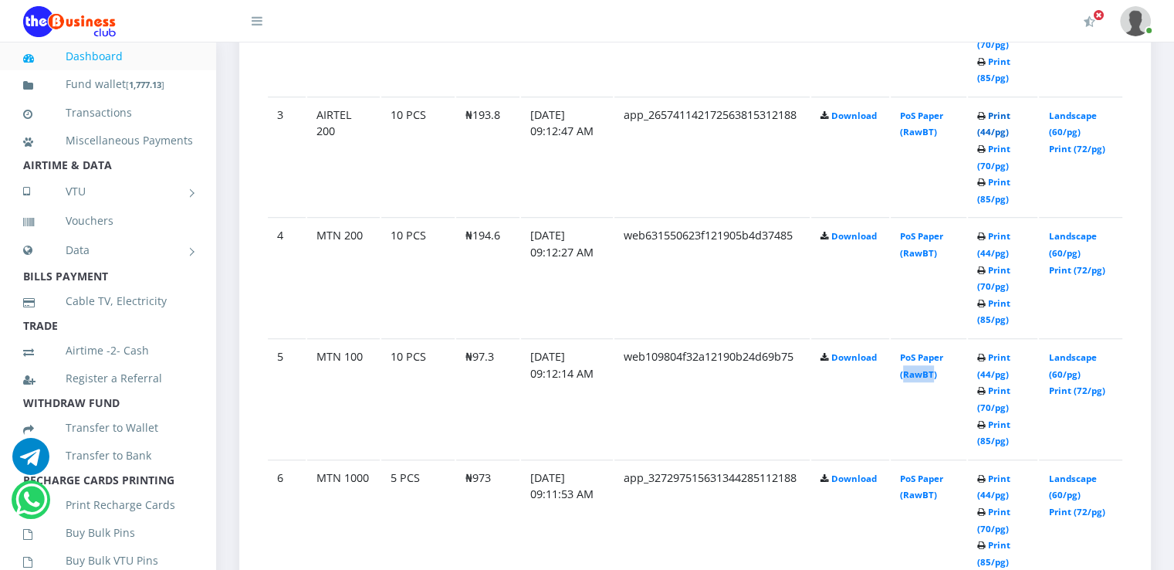
click at [988, 138] on link "Print (44/pg)" at bounding box center [994, 124] width 33 height 29
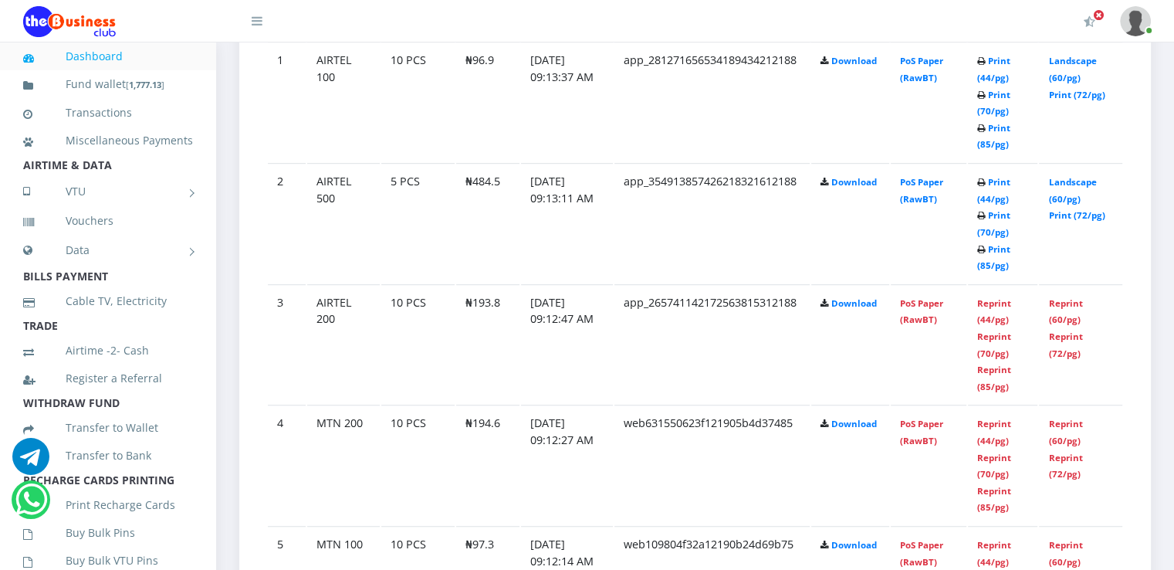
scroll to position [927, 0]
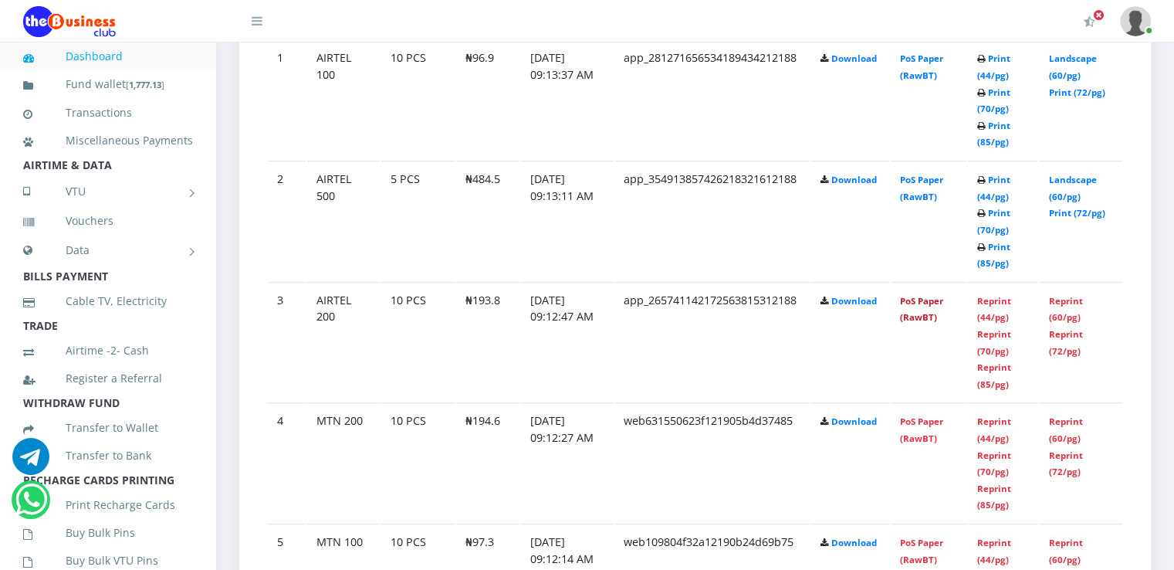
click at [911, 317] on link "PoS Paper (RawBT)" at bounding box center [921, 309] width 43 height 29
click at [981, 371] on td "Reprint (44/pg) Reprint (70/pg) Reprint (85/pg)" at bounding box center [1003, 342] width 70 height 120
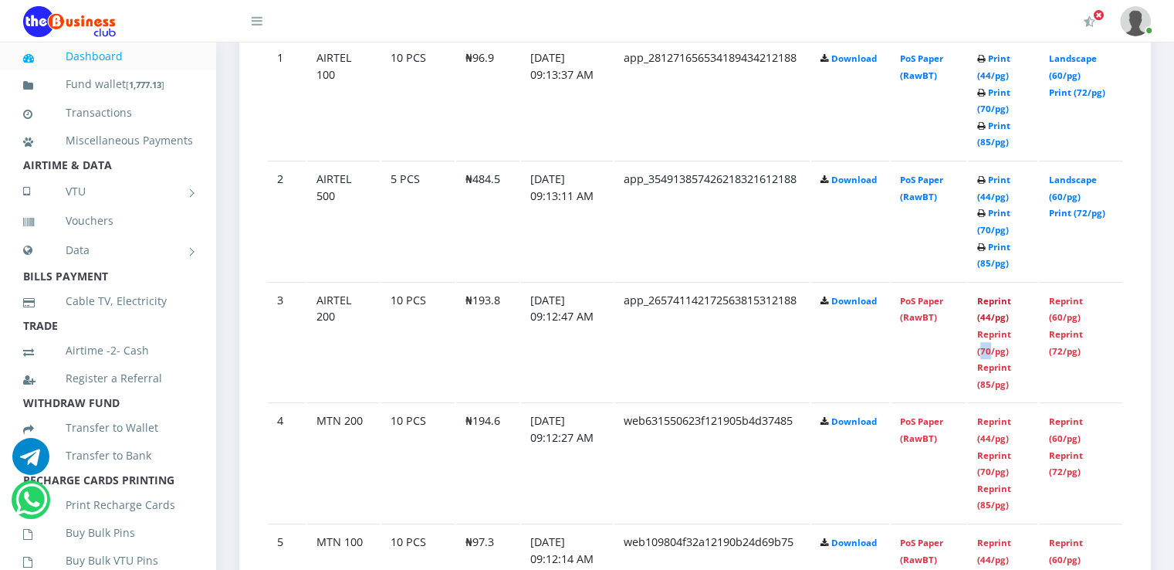
click at [991, 324] on link "Reprint (44/pg)" at bounding box center [995, 309] width 34 height 29
click at [993, 324] on td "Reprint (44/pg) Reprint (70/pg) Reprint (85/pg)" at bounding box center [1003, 342] width 70 height 120
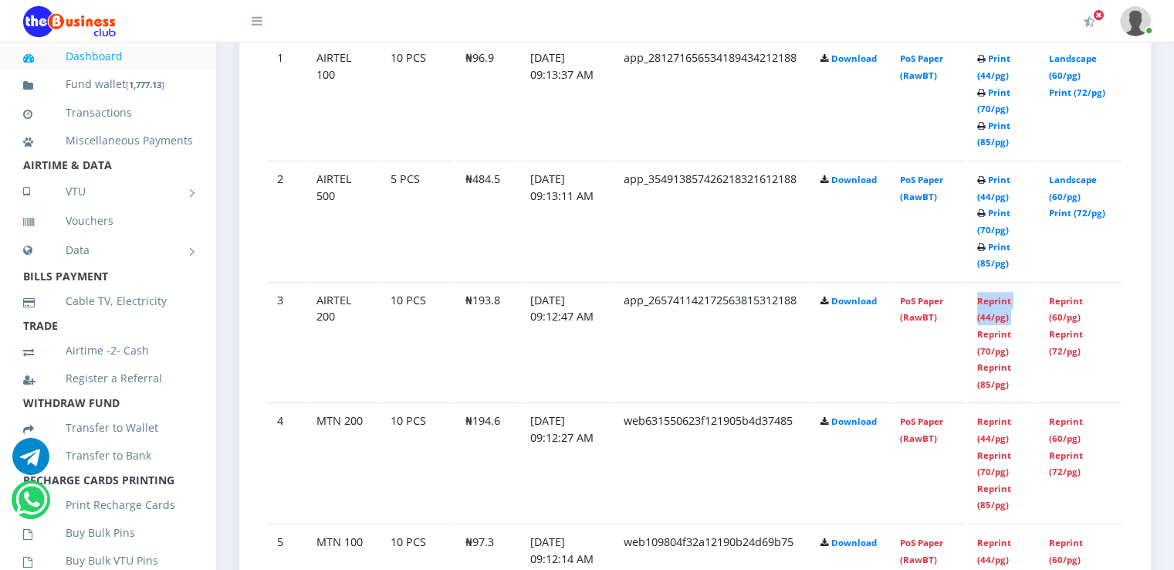
click at [993, 324] on td "Reprint (44/pg) Reprint (70/pg) Reprint (85/pg)" at bounding box center [1003, 342] width 70 height 120
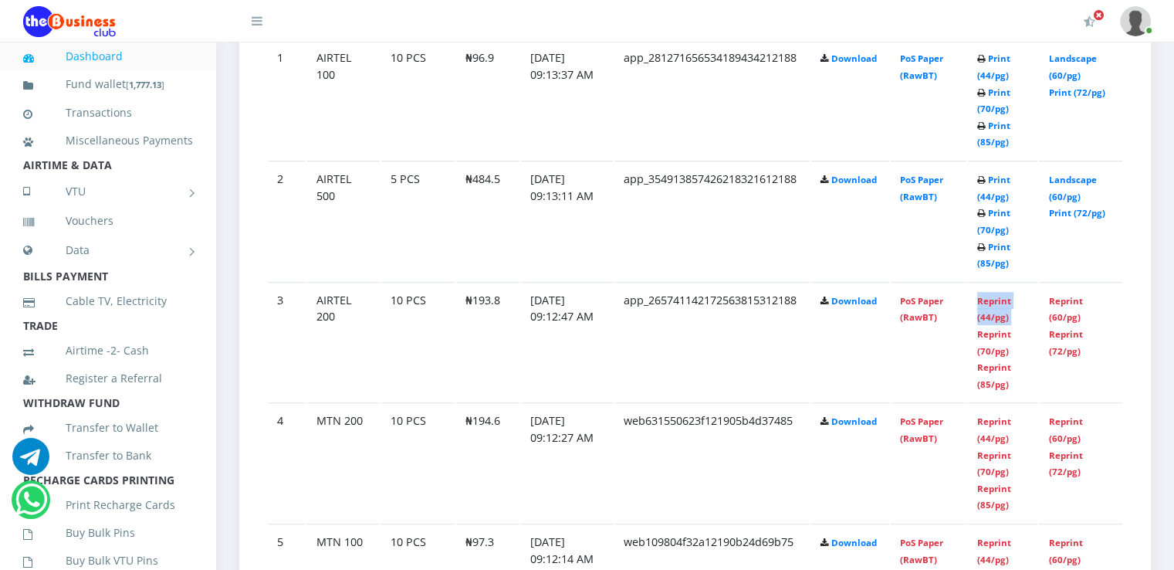
click at [993, 324] on td "Reprint (44/pg) Reprint (70/pg) Reprint (85/pg)" at bounding box center [1003, 342] width 70 height 120
click at [991, 232] on link "Print (70/pg)" at bounding box center [994, 221] width 33 height 29
click at [985, 81] on link "Print (44/pg)" at bounding box center [994, 67] width 33 height 29
